Goal: Answer question/provide support: Answer question/provide support

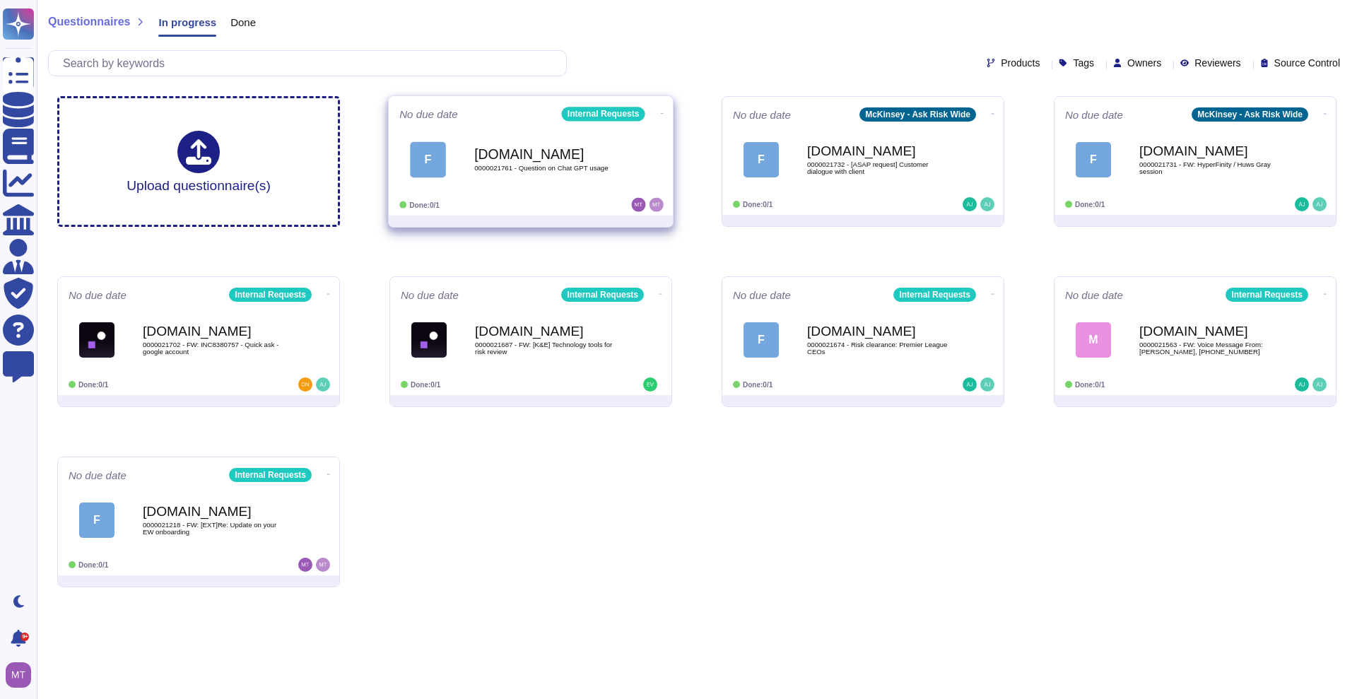
click at [532, 158] on b "[DOMAIN_NAME]" at bounding box center [545, 153] width 143 height 13
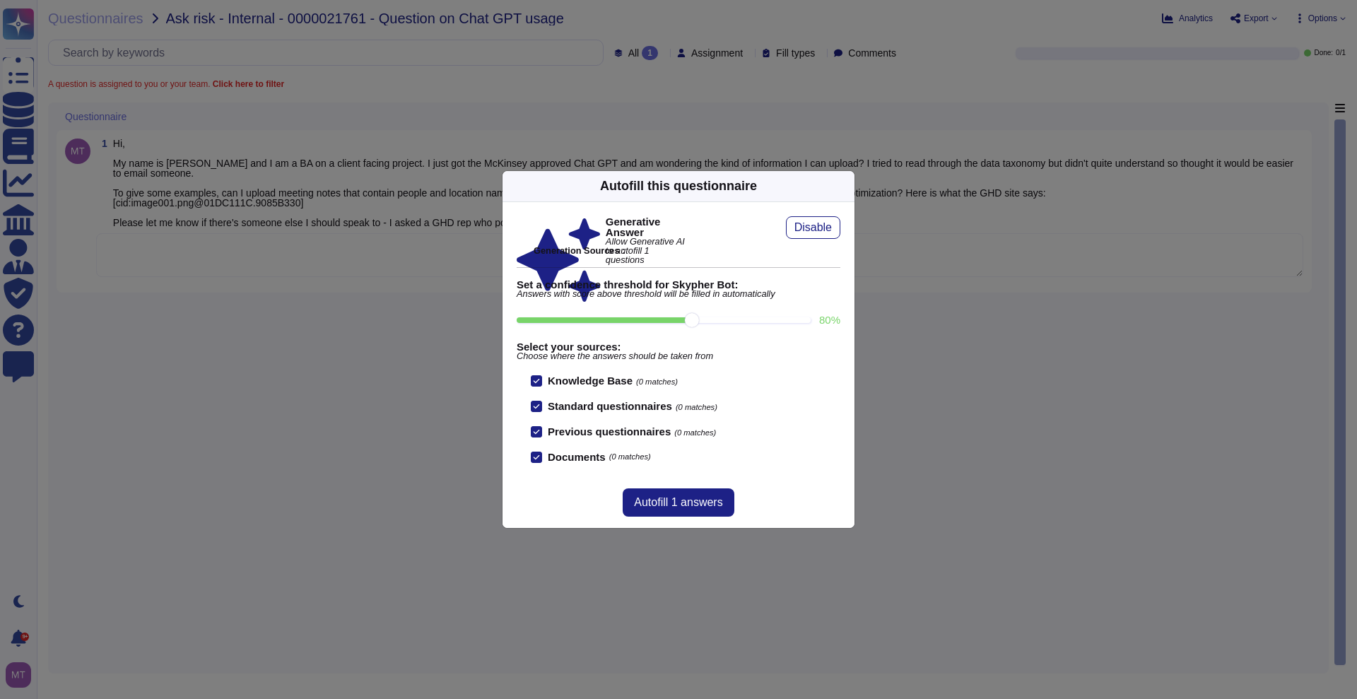
click at [843, 178] on div "Autofill this questionnaire" at bounding box center [679, 186] width 352 height 31
click at [869, 254] on icon at bounding box center [982, 367] width 226 height 226
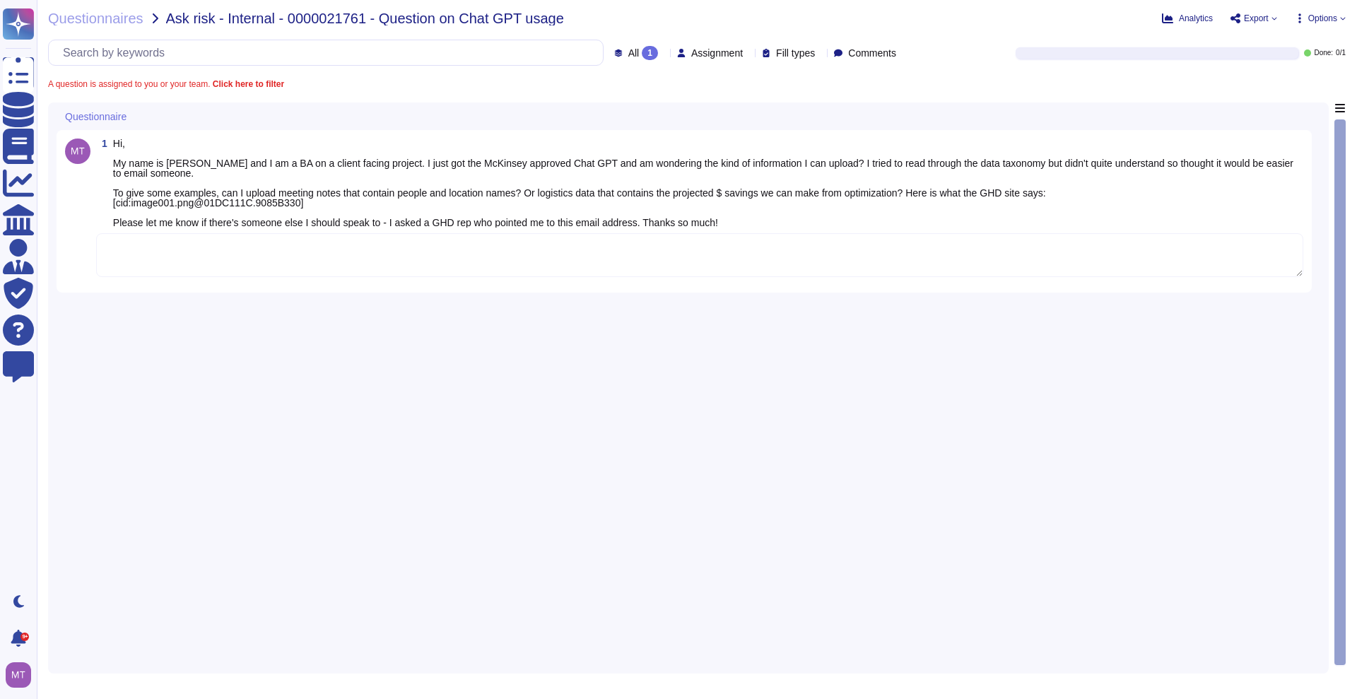
click at [503, 245] on textarea at bounding box center [699, 255] width 1207 height 44
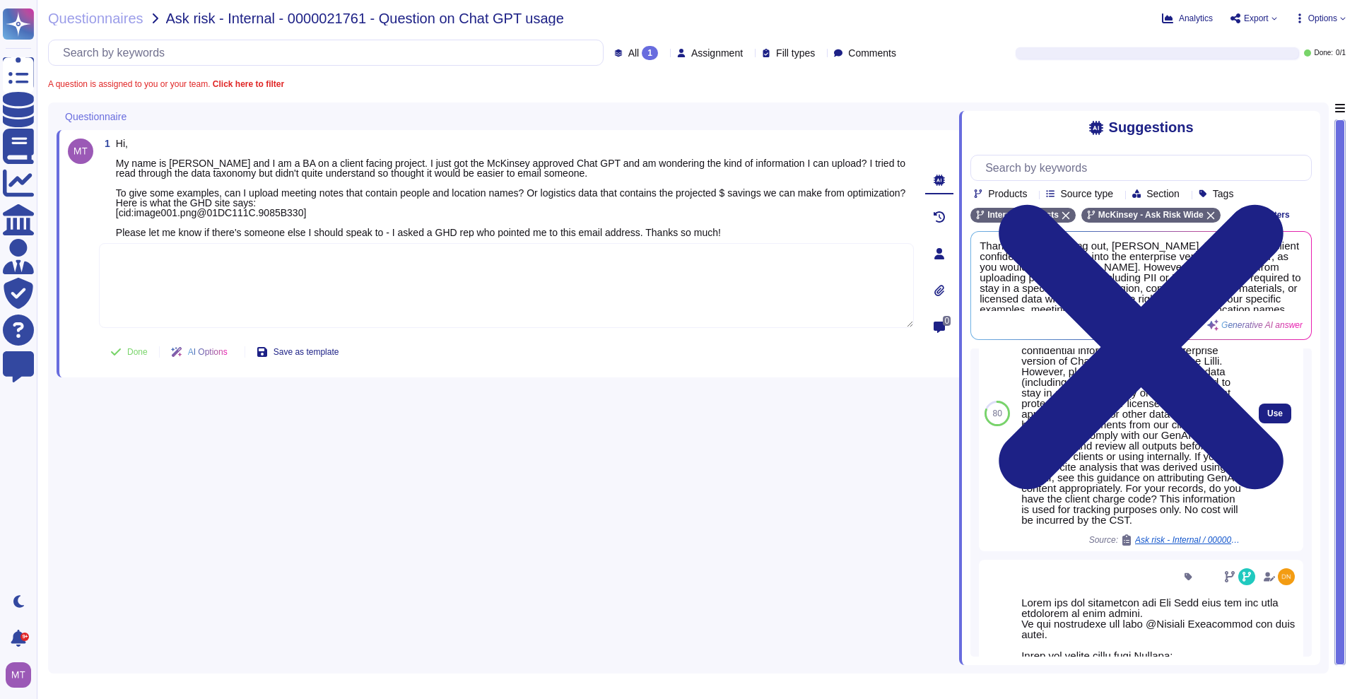
scroll to position [291, 0]
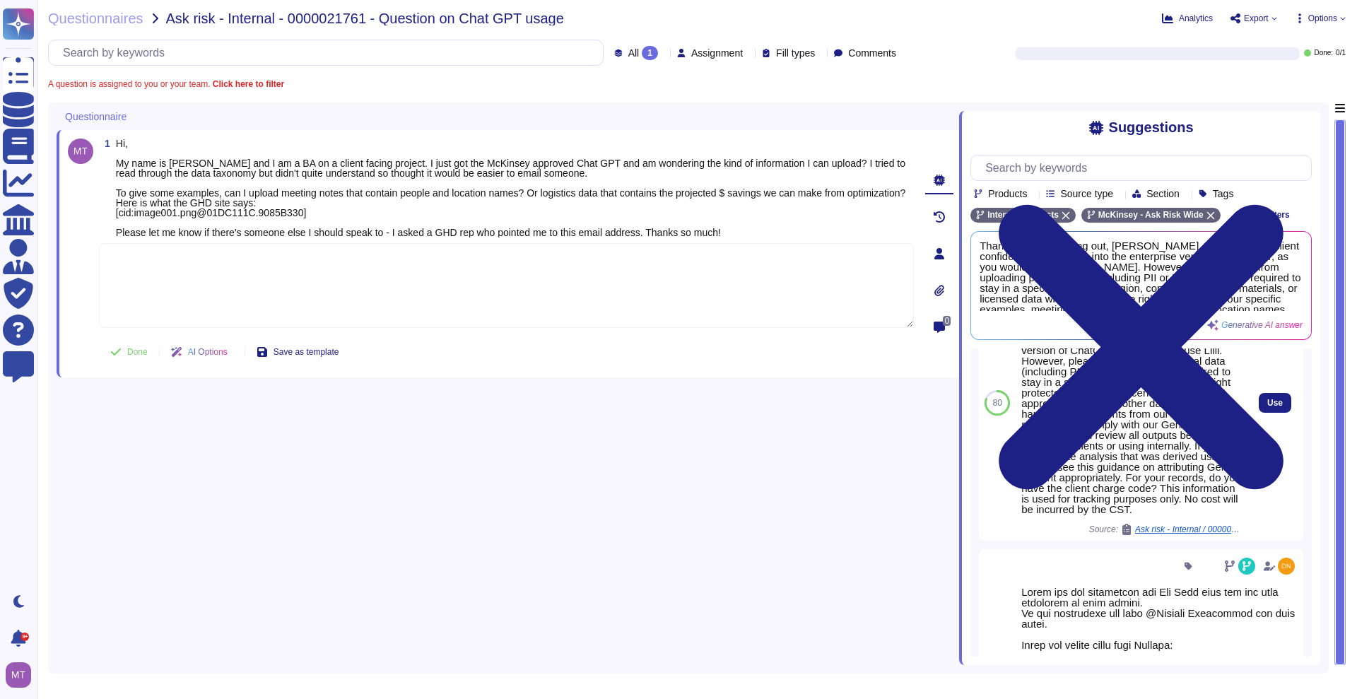
click at [1187, 535] on div "Ask risk - Internal / 0000020664 - RE: Requesting guidance on ChatGPT Enterprise" at bounding box center [1181, 529] width 120 height 11
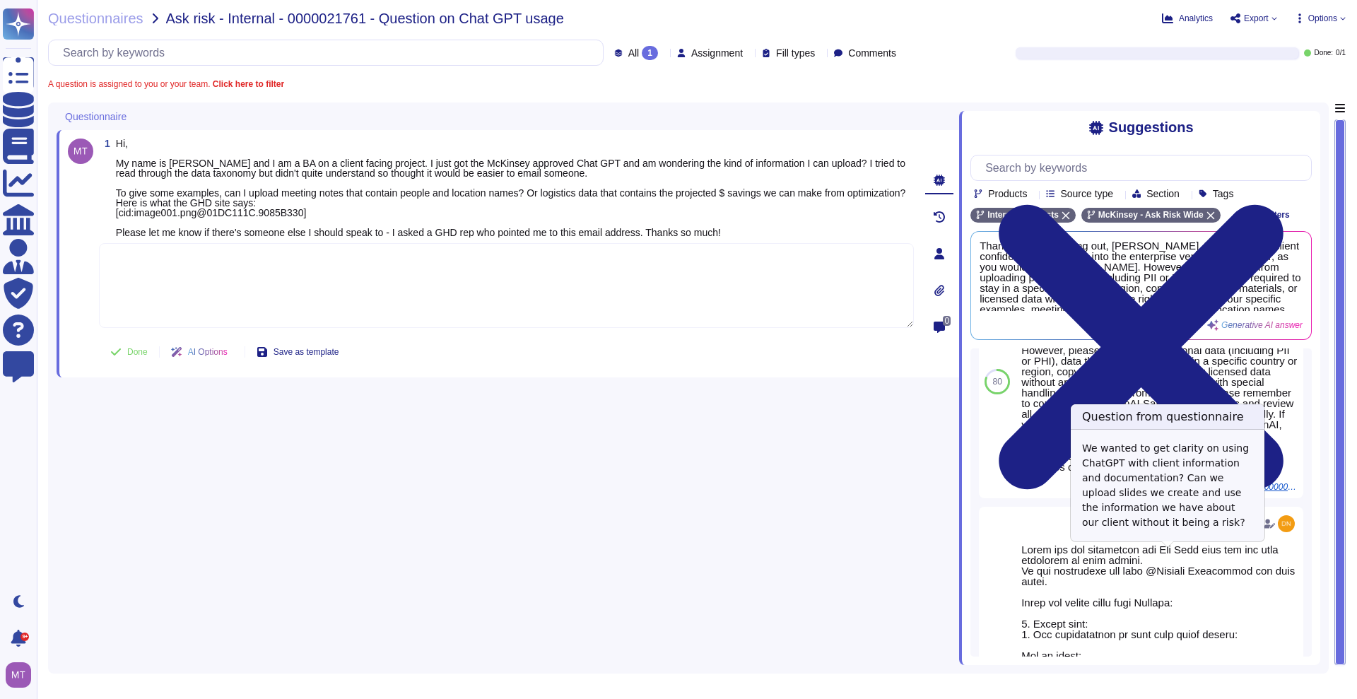
scroll to position [265, 0]
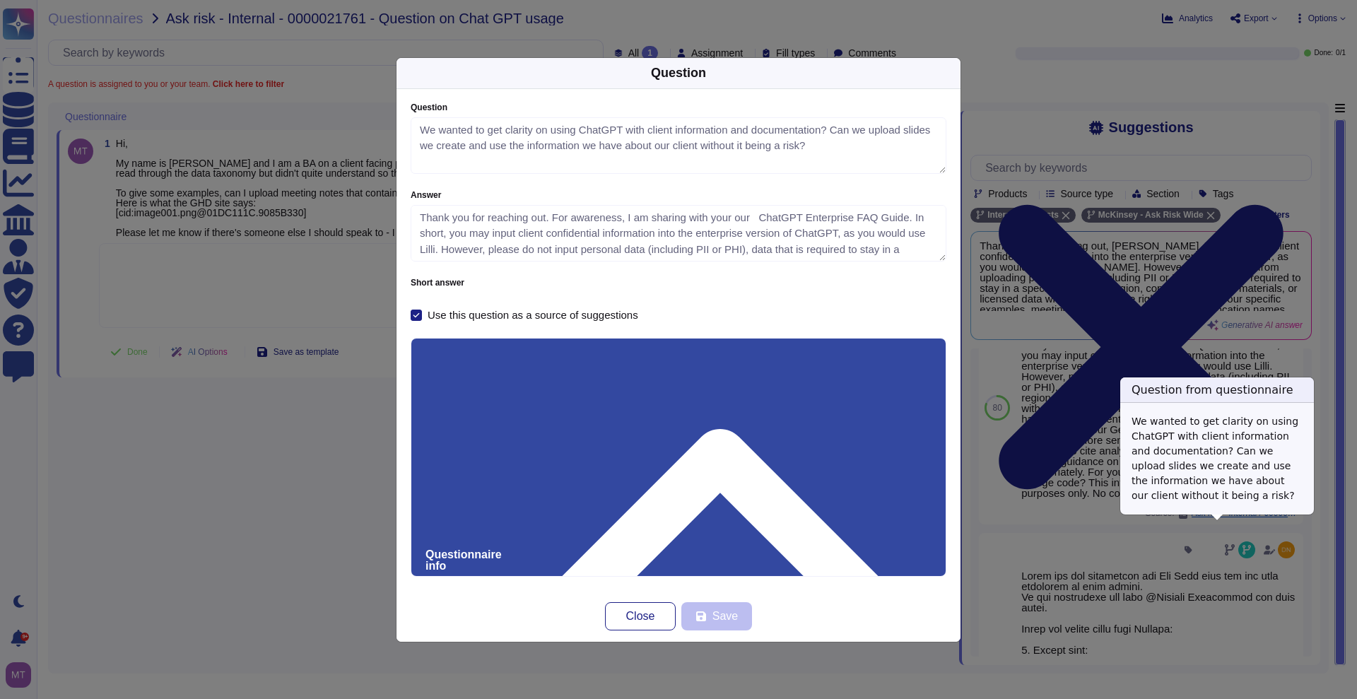
type textarea "We wanted to get clarity on using ChatGPT with client information and documenta…"
type textarea "Thank you for reaching out. For awareness, I am sharing with your our ChatGPT E…"
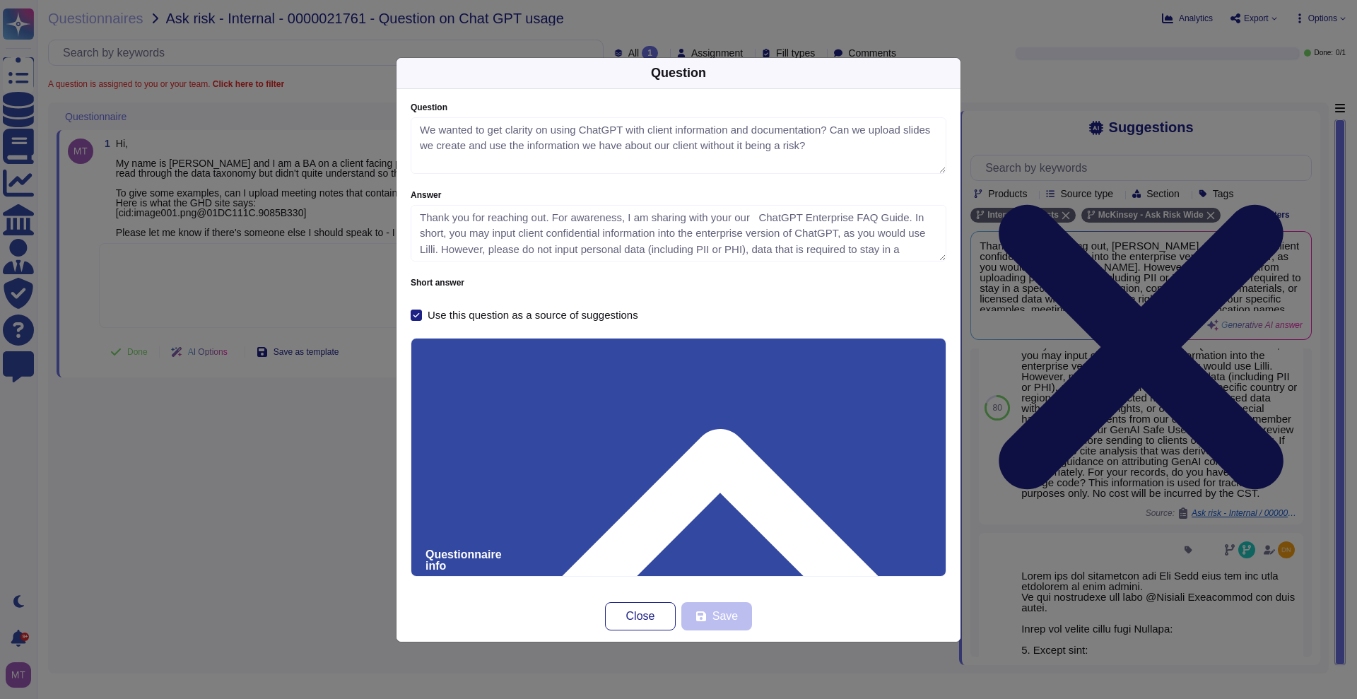
click at [303, 410] on div "Question Question We wanted to get clarity on using ChatGPT with client informa…" at bounding box center [678, 349] width 1357 height 699
